Goal: Navigation & Orientation: Find specific page/section

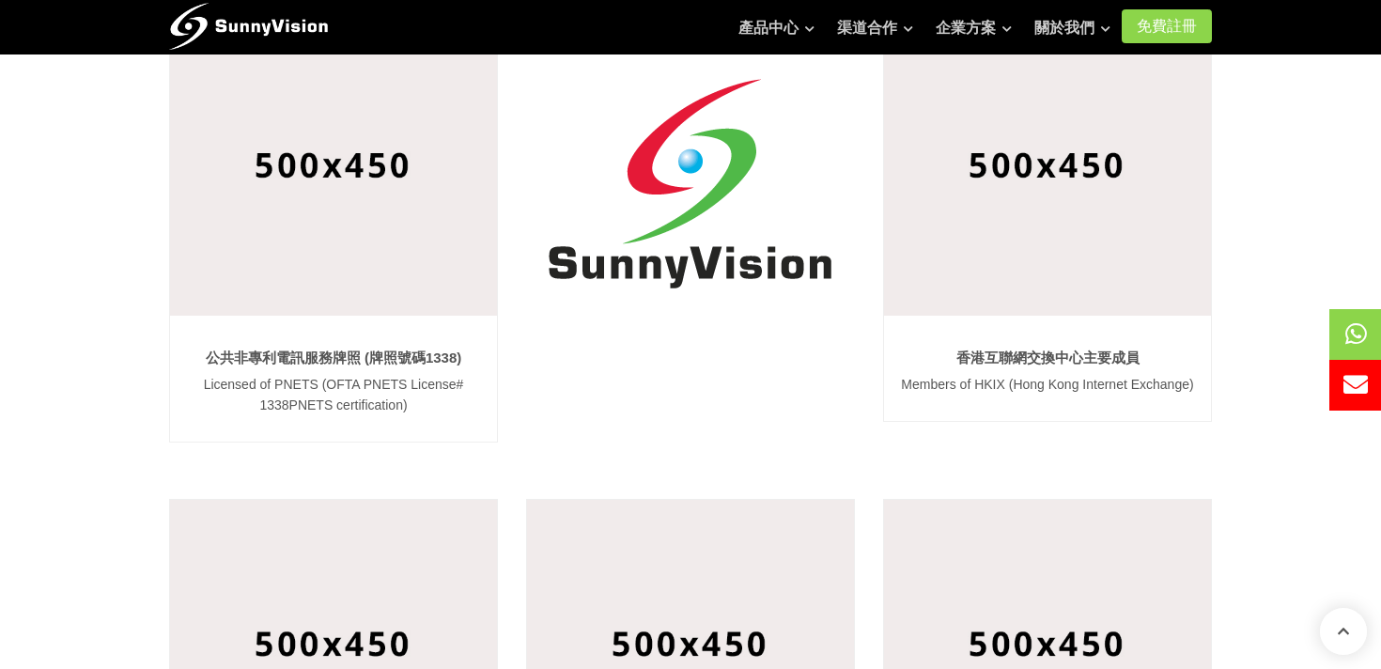
scroll to position [380, 0]
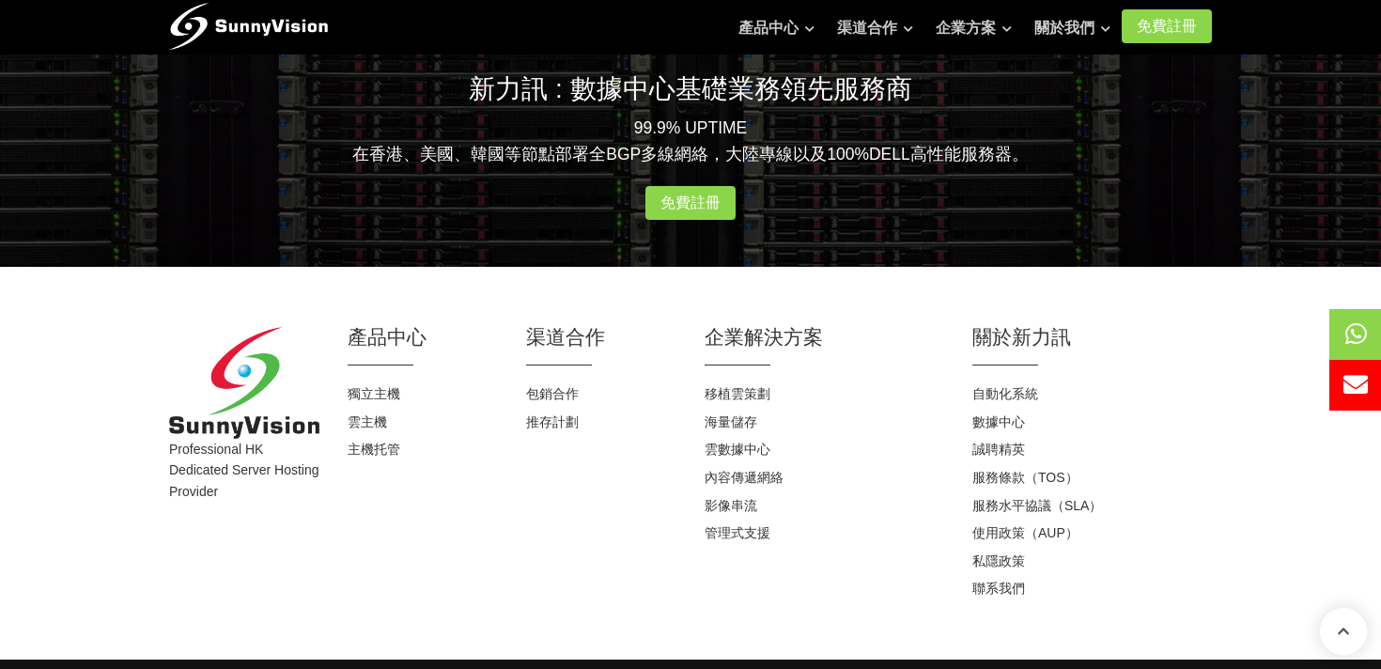
scroll to position [1879, 0]
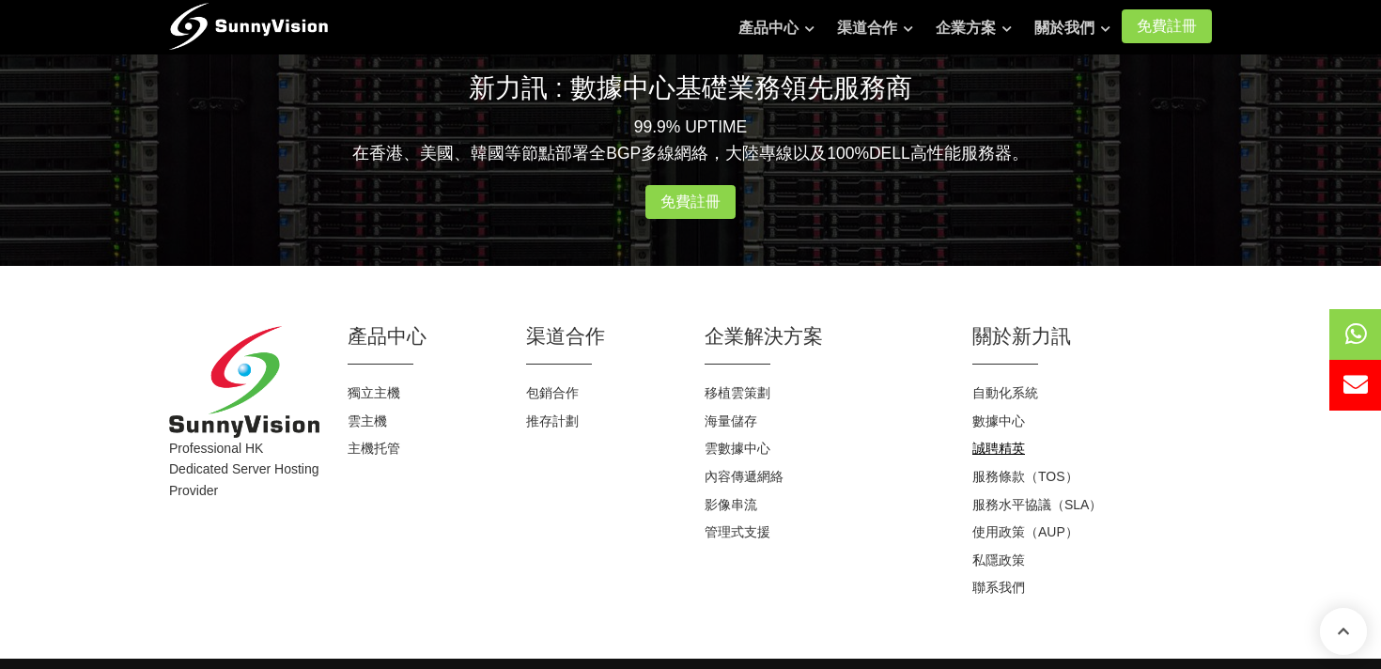
click at [1001, 449] on link "誠聘精英" at bounding box center [998, 448] width 53 height 15
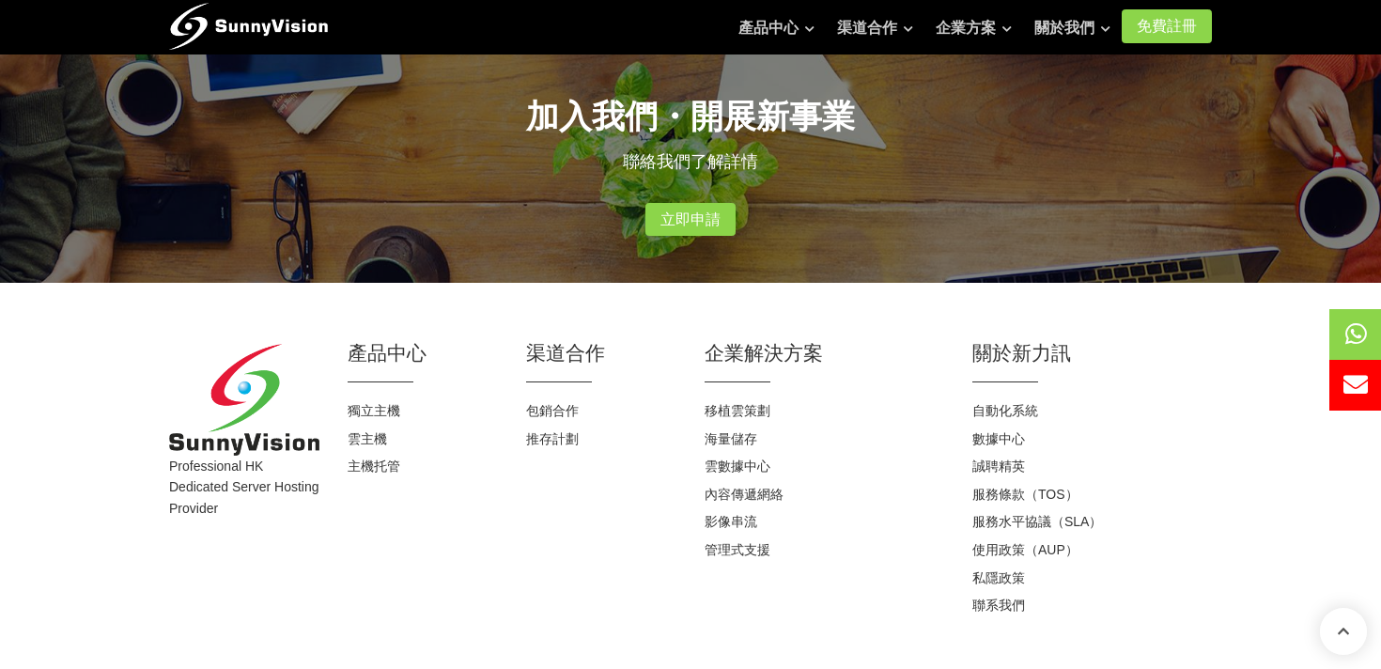
scroll to position [483, 0]
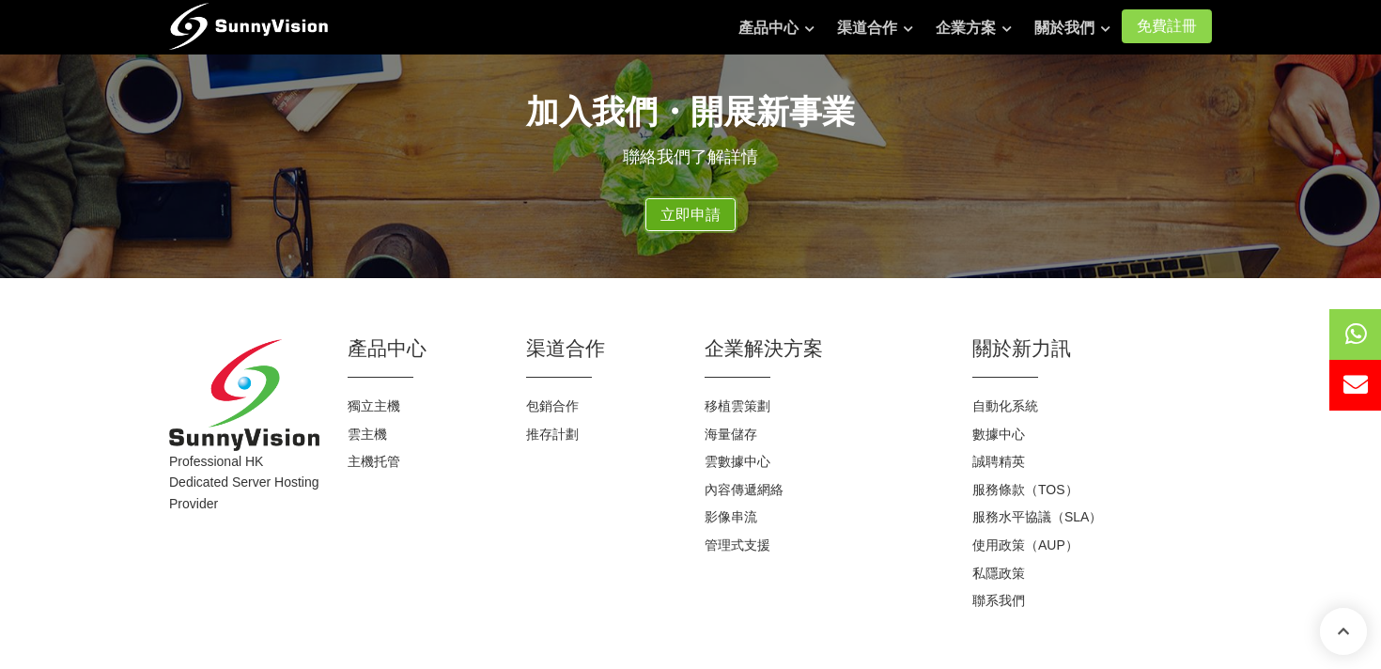
click at [716, 220] on link "立即申請" at bounding box center [690, 215] width 90 height 34
click at [706, 218] on link "立即申請" at bounding box center [690, 215] width 90 height 34
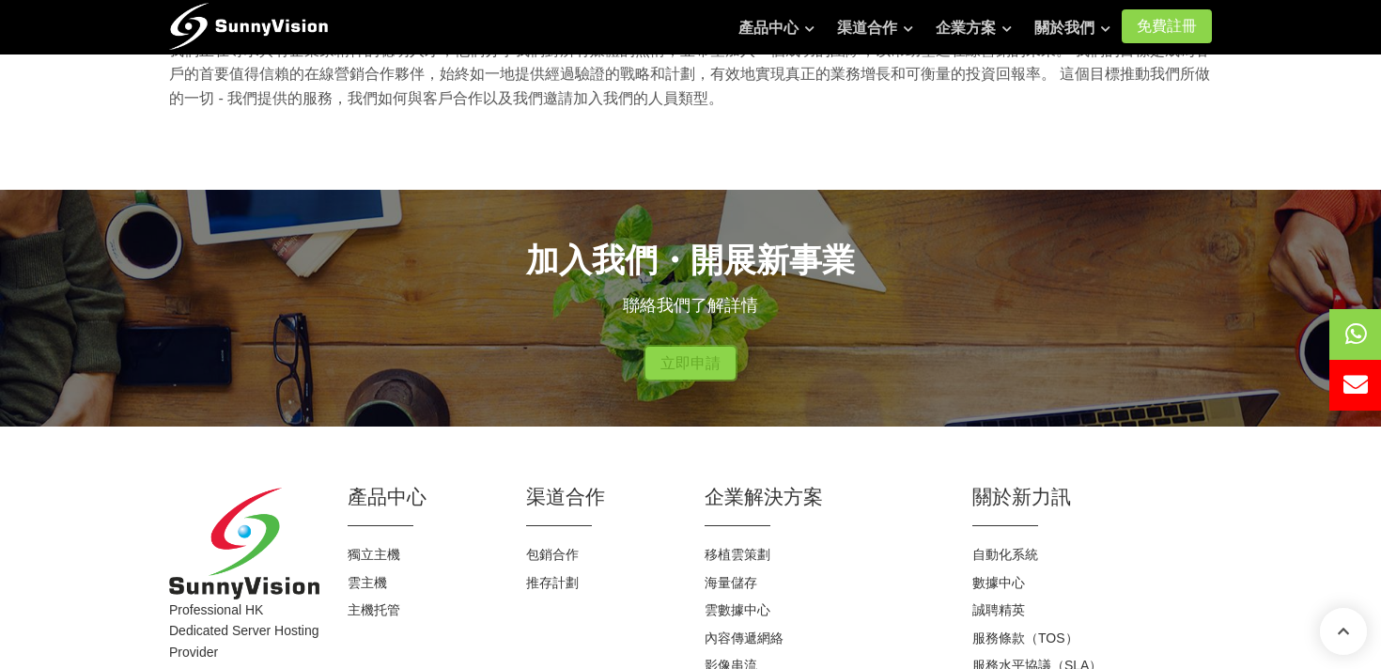
scroll to position [0, 0]
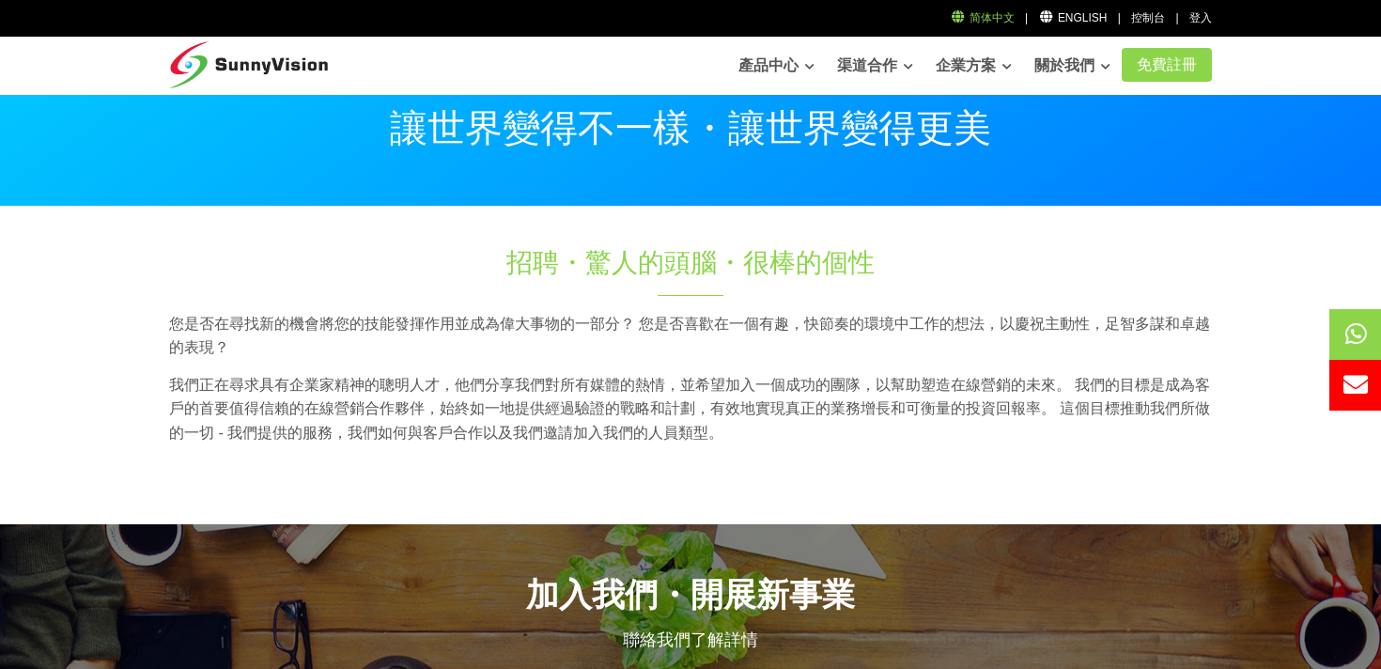
click at [984, 21] on link "简体中文" at bounding box center [982, 17] width 65 height 13
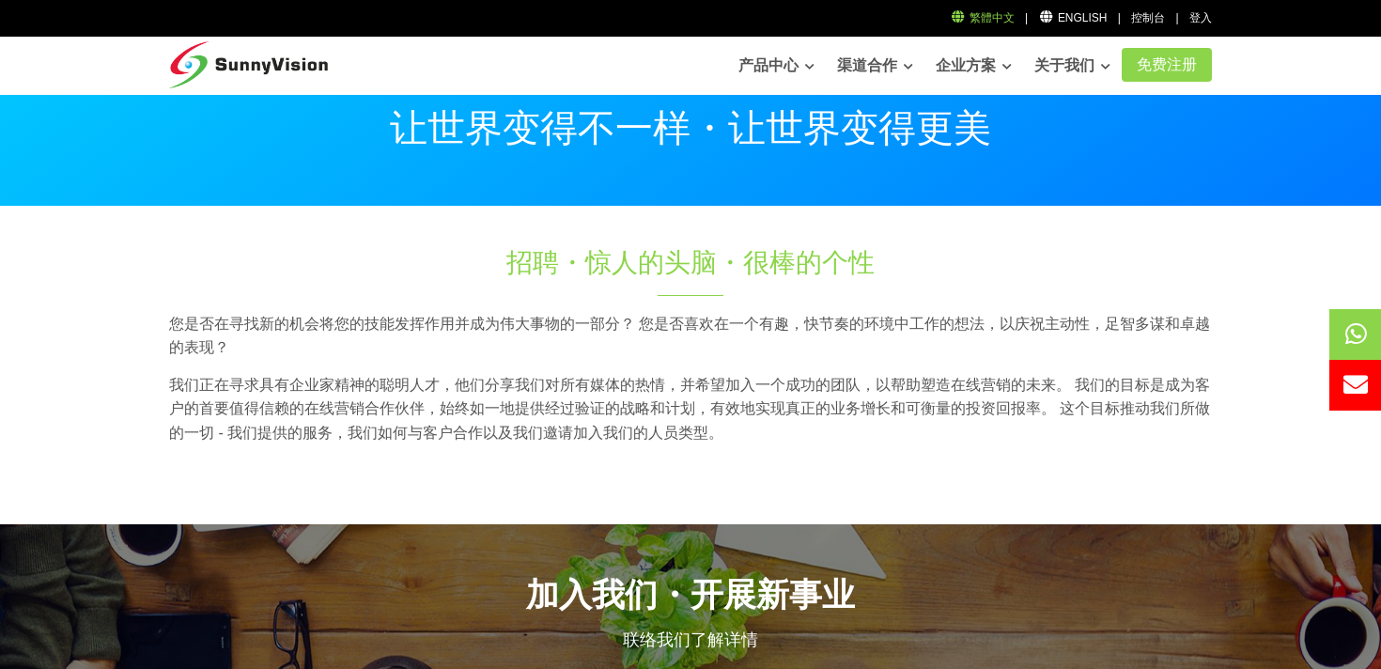
click at [999, 22] on link "繁體中文" at bounding box center [982, 17] width 65 height 13
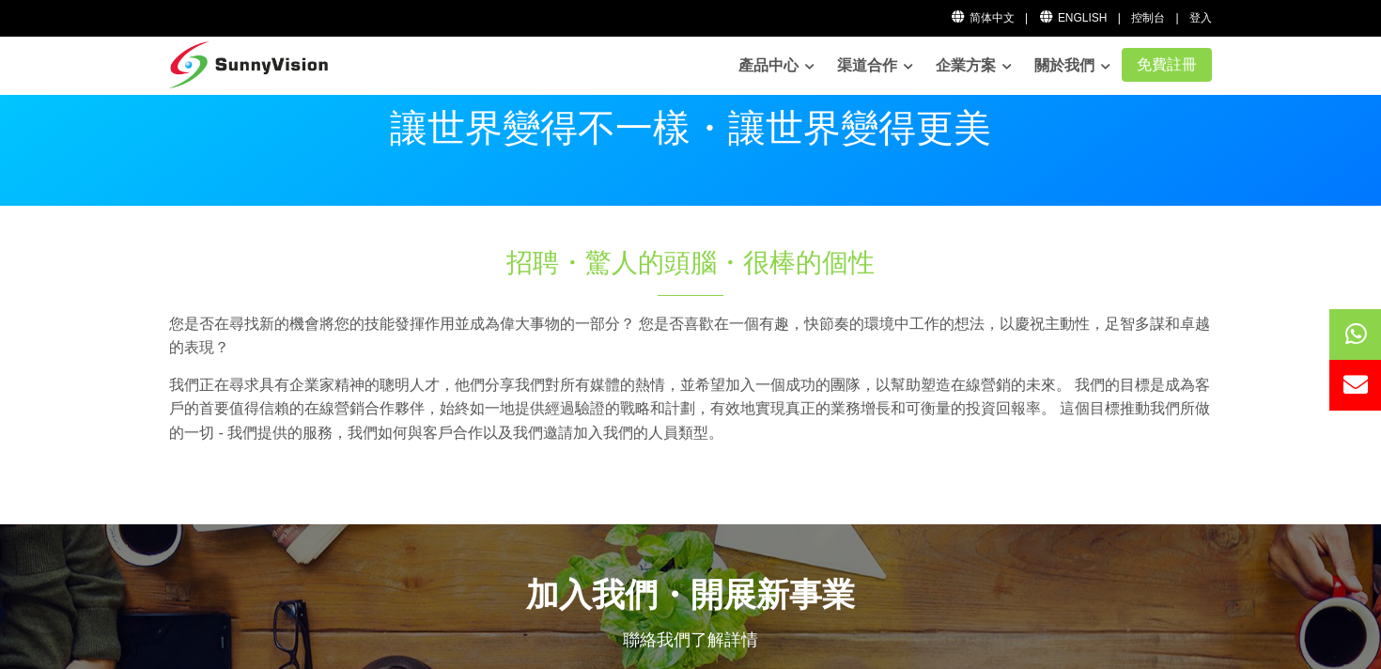
click at [296, 70] on img at bounding box center [248, 60] width 159 height 47
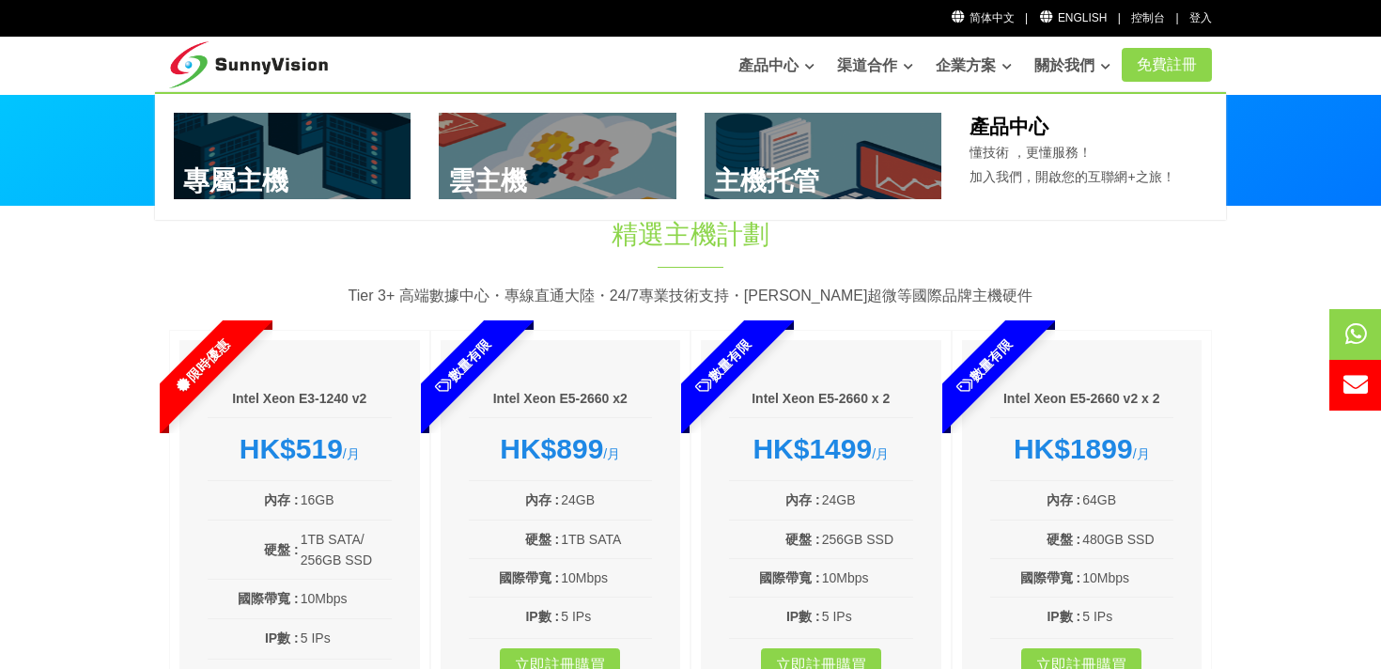
click at [600, 161] on link at bounding box center [558, 156] width 238 height 86
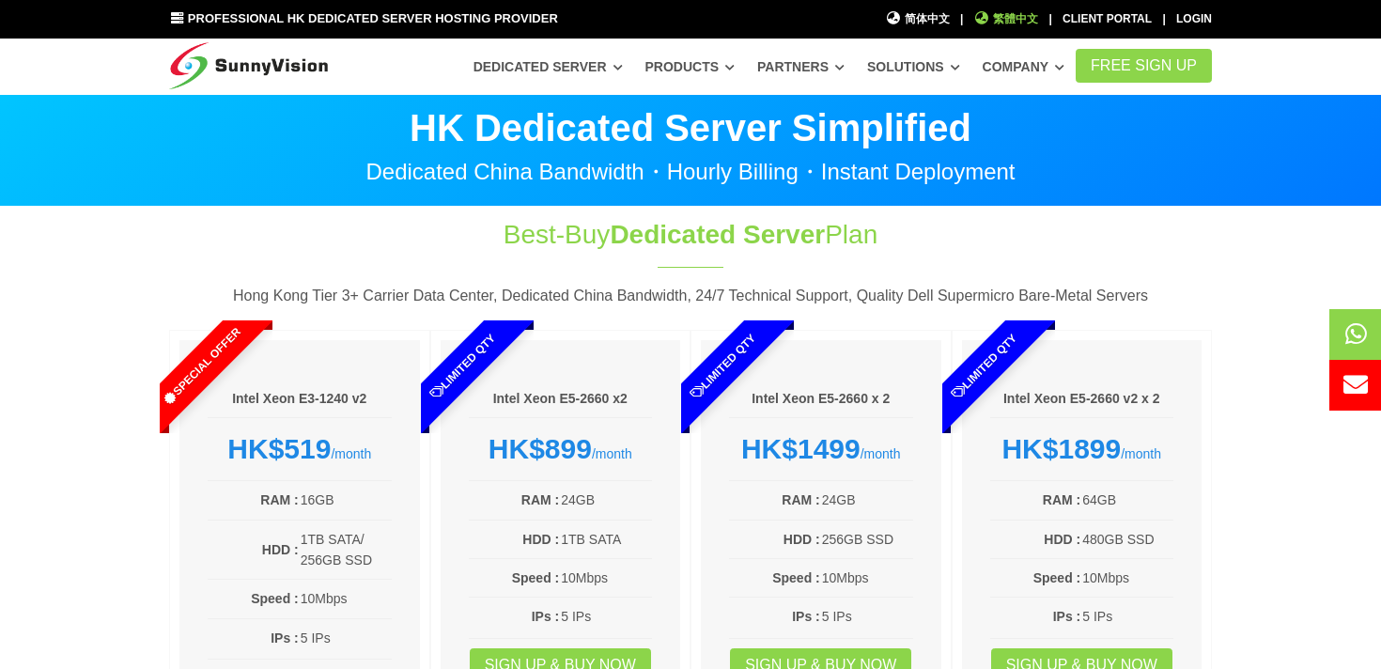
click at [1004, 15] on span "繁體中文" at bounding box center [1006, 19] width 65 height 18
